Goal: Information Seeking & Learning: Learn about a topic

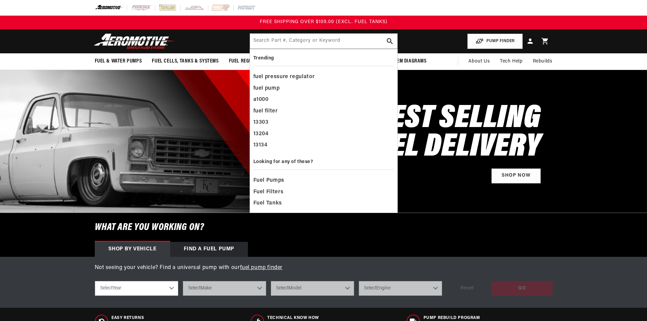
click at [273, 43] on input "text" at bounding box center [323, 41] width 147 height 15
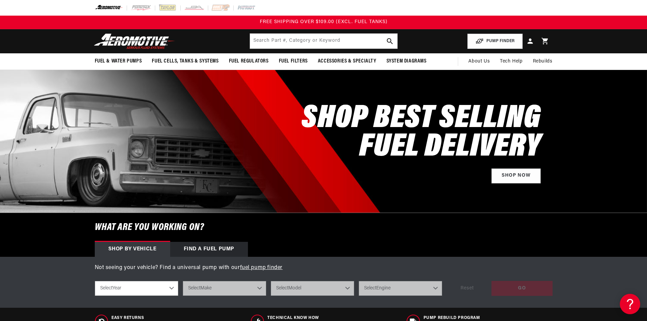
click at [269, 43] on input "text" at bounding box center [323, 41] width 147 height 15
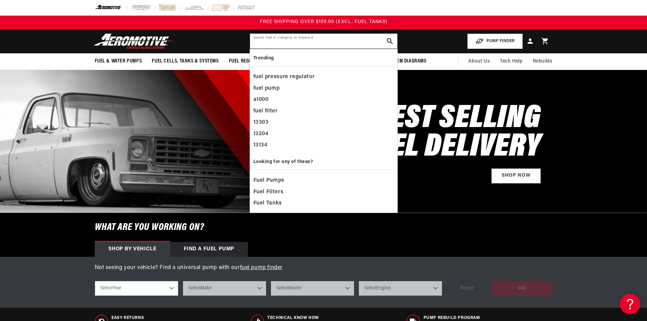
click at [269, 45] on input "text" at bounding box center [323, 41] width 147 height 15
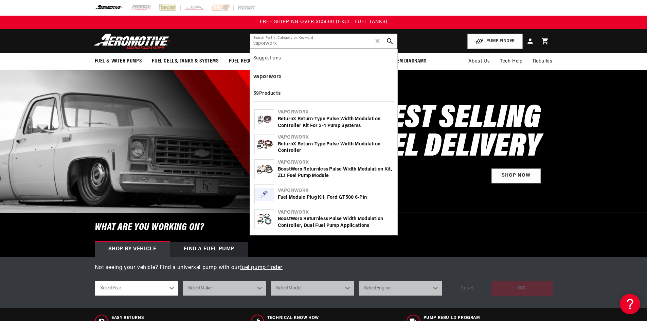
type input "vaporworx"
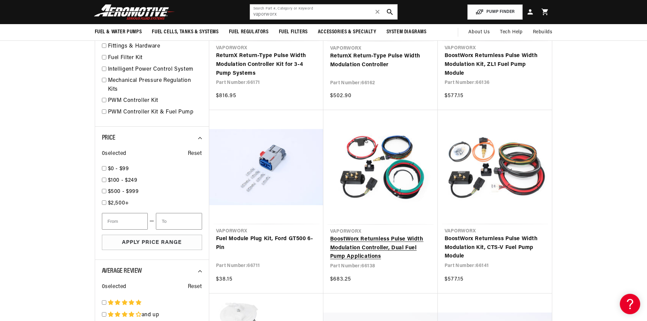
scroll to position [136, 0]
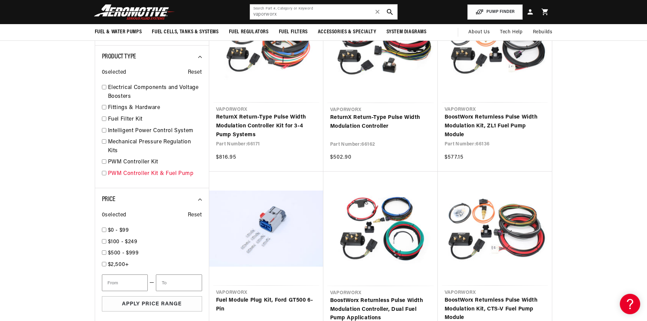
click at [130, 171] on link "PWM Controller Kit & Fuel Pump" at bounding box center [155, 173] width 94 height 9
checkbox input "true"
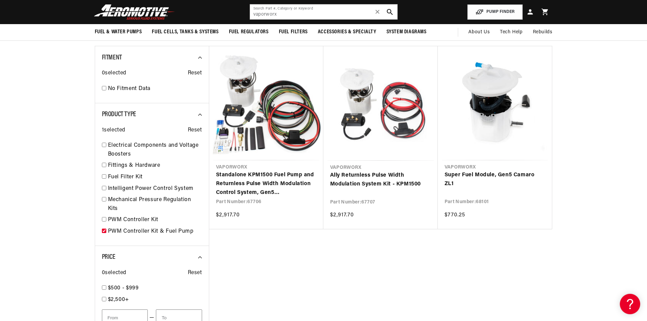
scroll to position [66, 0]
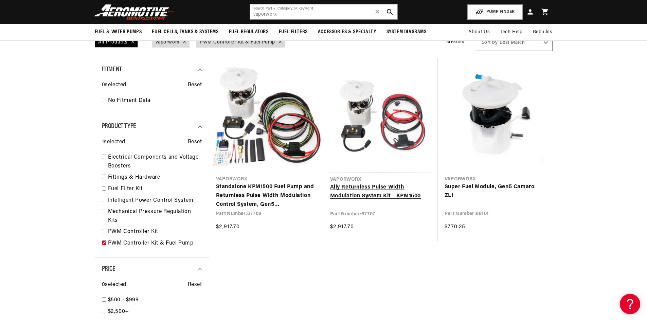
click at [334, 197] on link "Ally Returnless Pulse Width Modulation System Kit - KPM1500" at bounding box center [380, 191] width 101 height 17
click at [269, 188] on link "Standalone KPM1500 Fuel Pump and Returnless Pulse Width Modulation Control Syst…" at bounding box center [266, 196] width 101 height 26
click at [357, 191] on link "Ally Returnless Pulse Width Modulation System Kit - KPM1500" at bounding box center [380, 191] width 101 height 17
click at [496, 183] on link "Super Fuel Module, Gen5 Camaro ZL1" at bounding box center [494, 191] width 101 height 17
click at [143, 231] on link "PWM Controller Kit" at bounding box center [155, 231] width 94 height 9
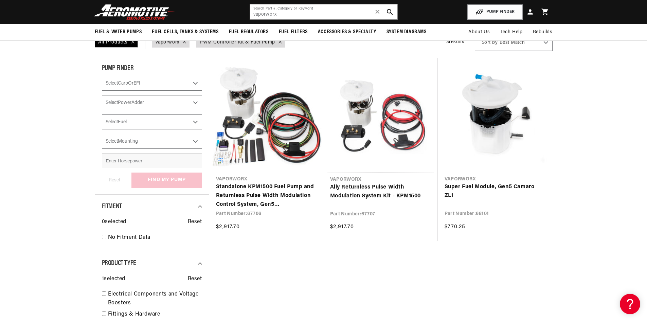
checkbox input "true"
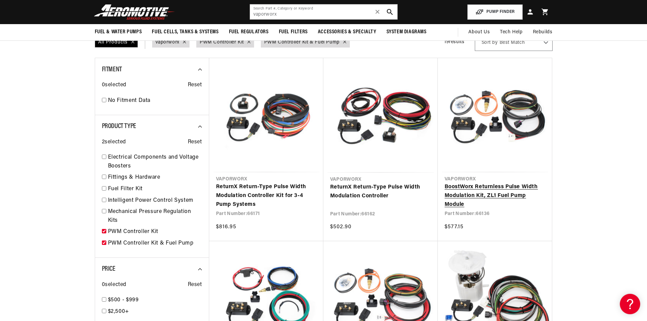
click at [494, 190] on link "BoostWorx Returnless Pulse Width Modulation Kit, ZL1 Fuel Pump Module" at bounding box center [494, 196] width 101 height 26
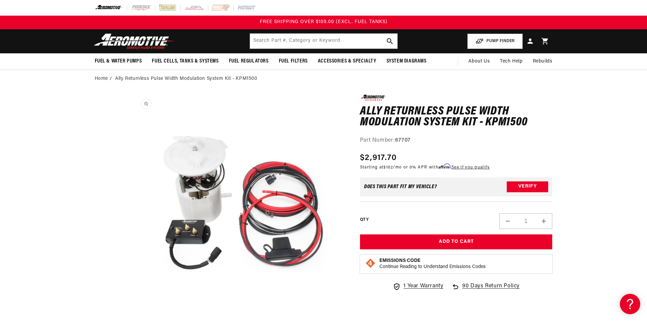
click at [132, 309] on button "Open media 1 in modal" at bounding box center [132, 309] width 0 height 0
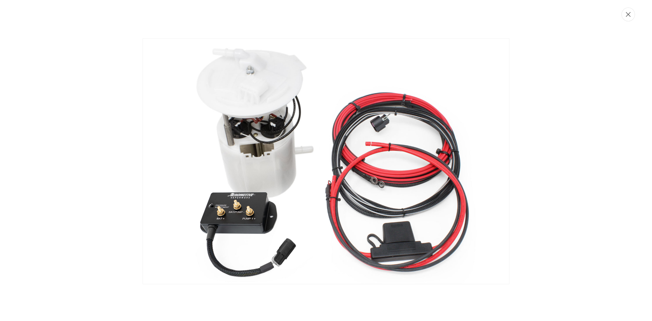
click at [624, 17] on button "Close" at bounding box center [628, 14] width 14 height 14
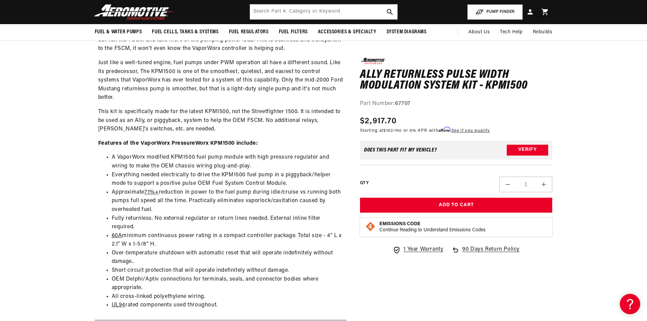
scroll to position [1867, 0]
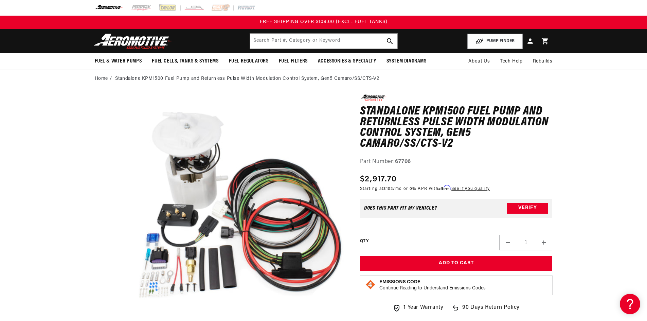
click at [132, 309] on button "Open media 1 in modal" at bounding box center [132, 309] width 0 height 0
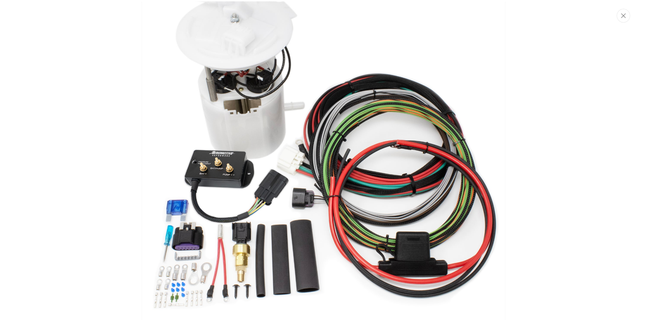
scroll to position [58, 0]
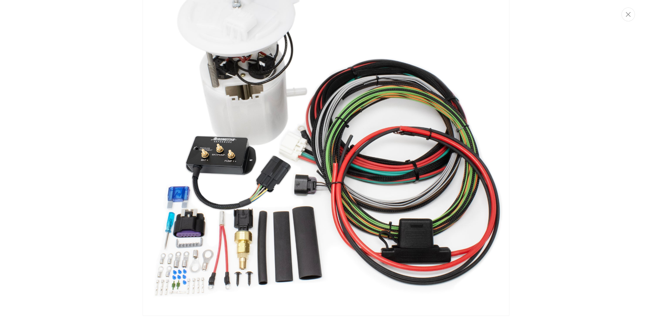
click at [369, 184] on img "Media gallery" at bounding box center [326, 132] width 367 height 367
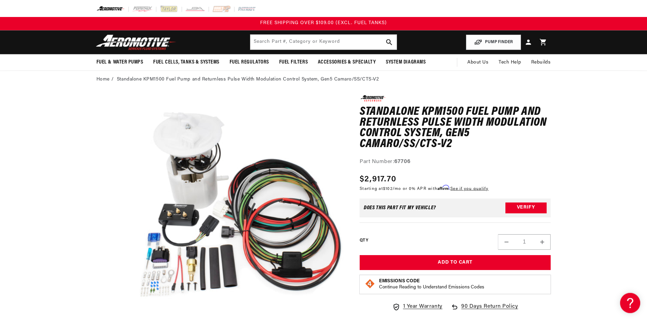
scroll to position [0, 0]
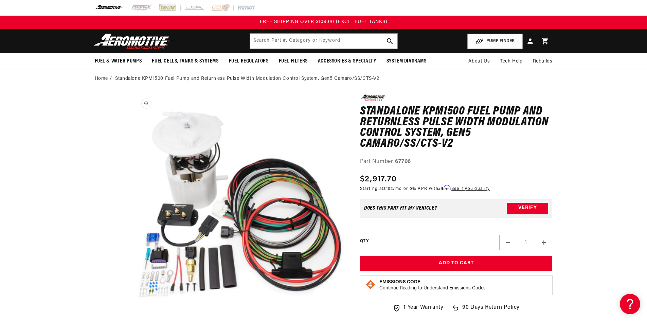
click at [132, 309] on button "Open media 1 in modal" at bounding box center [132, 309] width 0 height 0
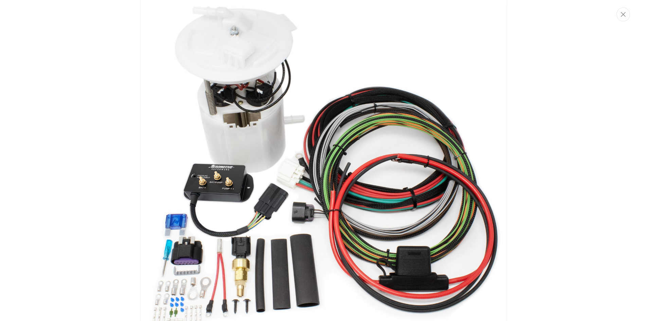
scroll to position [30, 0]
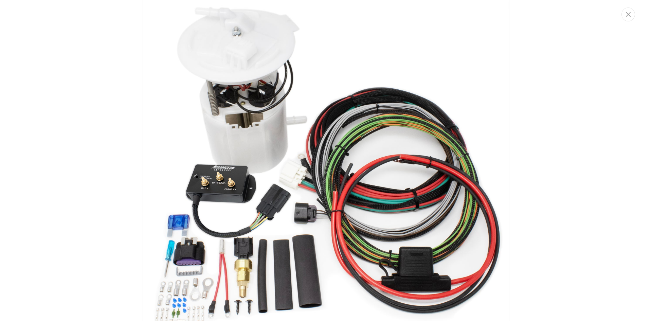
drag, startPoint x: 214, startPoint y: 202, endPoint x: 205, endPoint y: 184, distance: 20.7
click at [215, 202] on img "Media gallery" at bounding box center [326, 160] width 367 height 367
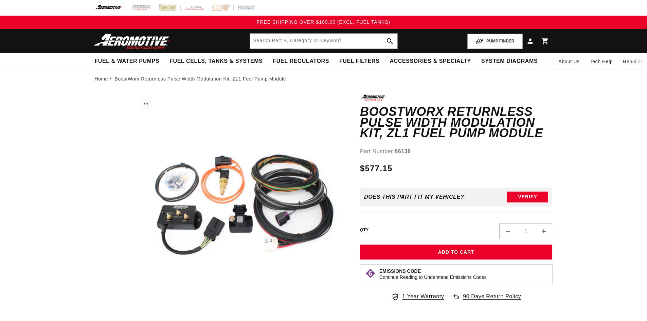
click at [132, 309] on button "Open media 1 in modal" at bounding box center [132, 309] width 0 height 0
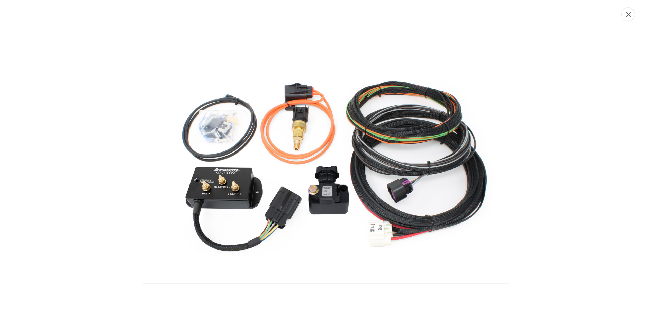
click at [633, 17] on button "Close" at bounding box center [628, 14] width 14 height 14
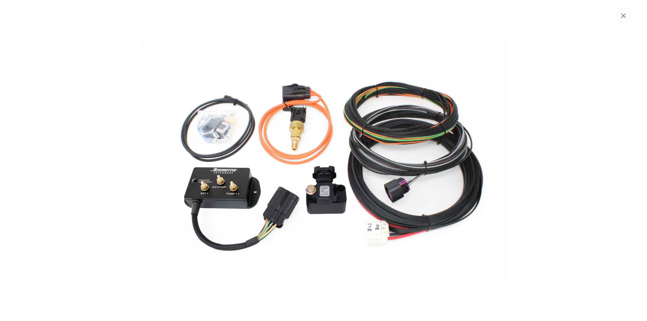
scroll to position [0, 0]
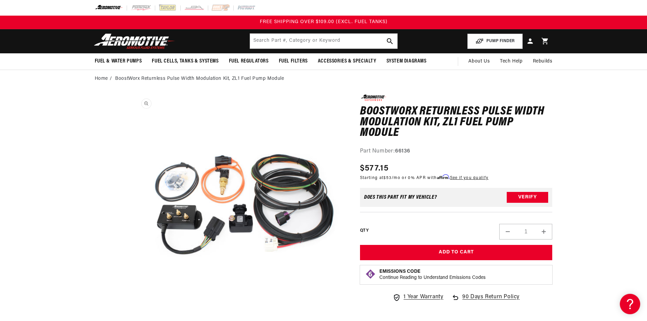
click at [132, 309] on button "Open media 1 in modal" at bounding box center [132, 309] width 0 height 0
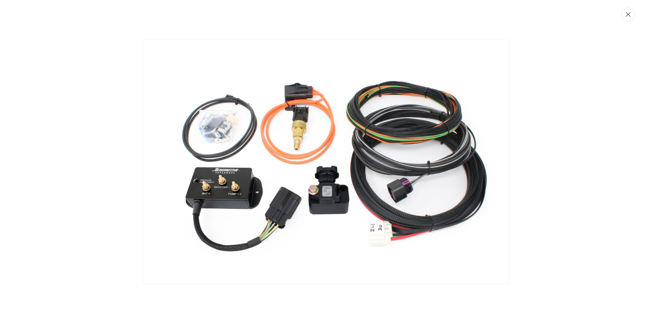
click at [627, 17] on icon "Close" at bounding box center [628, 14] width 5 height 5
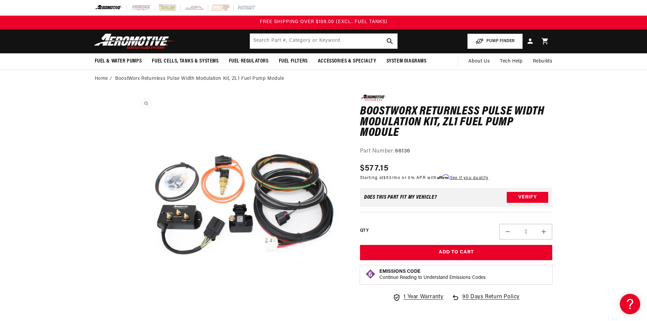
scroll to position [0, 0]
click at [396, 155] on div "Part Number: 66136" at bounding box center [456, 151] width 193 height 9
click at [402, 153] on strong "66136" at bounding box center [402, 150] width 15 height 5
click at [402, 155] on div "Part Number: 66136" at bounding box center [456, 151] width 193 height 9
click at [403, 152] on strong "66136" at bounding box center [402, 150] width 15 height 5
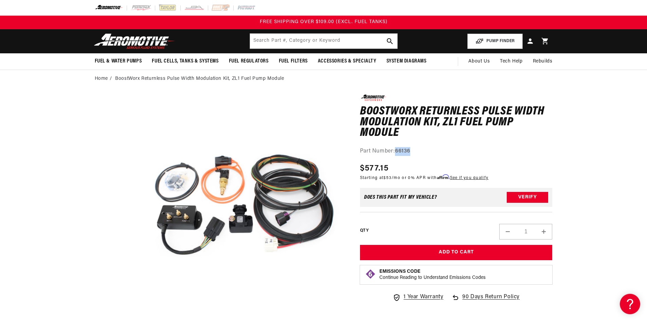
click at [419, 150] on div "Part Number: 66136" at bounding box center [456, 151] width 193 height 9
click at [416, 151] on div "Part Number: 66136" at bounding box center [456, 151] width 193 height 9
click at [415, 151] on div "Part Number: 66136" at bounding box center [456, 151] width 193 height 9
click at [415, 150] on div "Part Number: 66136" at bounding box center [456, 151] width 193 height 9
drag, startPoint x: 380, startPoint y: 169, endPoint x: 369, endPoint y: 169, distance: 10.5
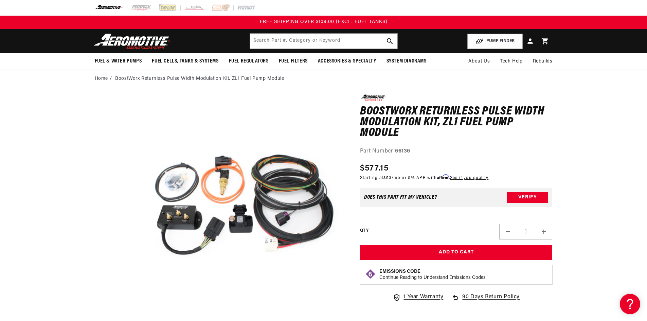
click at [369, 169] on span "$577.15" at bounding box center [374, 168] width 29 height 12
click at [372, 169] on span "$577.15" at bounding box center [374, 168] width 29 height 12
click at [409, 147] on div "Part Number: 66136" at bounding box center [456, 151] width 193 height 9
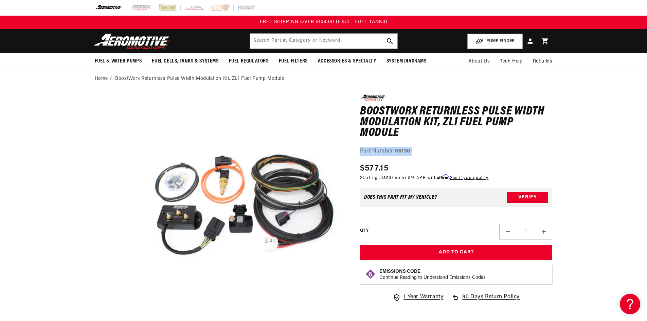
click at [434, 151] on div "Part Number: 66136" at bounding box center [456, 151] width 193 height 9
click at [404, 150] on strong "66136" at bounding box center [402, 150] width 15 height 5
click at [445, 149] on div "Part Number: 66136" at bounding box center [456, 151] width 193 height 9
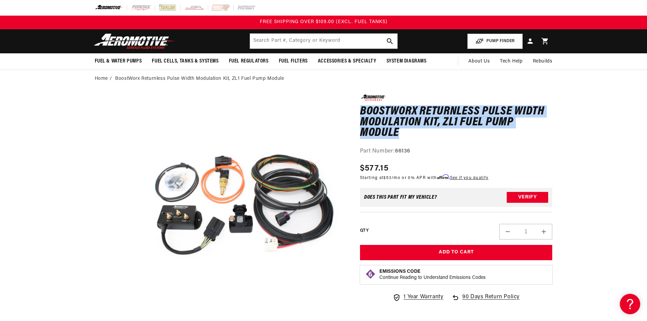
drag, startPoint x: 402, startPoint y: 134, endPoint x: 359, endPoint y: 112, distance: 48.0
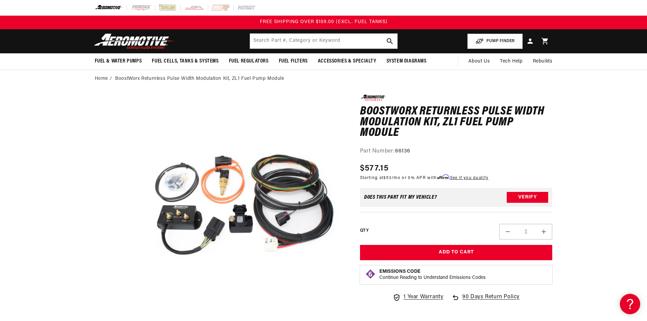
click at [416, 148] on div "Part Number: 66136" at bounding box center [456, 151] width 193 height 9
